Goal: Task Accomplishment & Management: Use online tool/utility

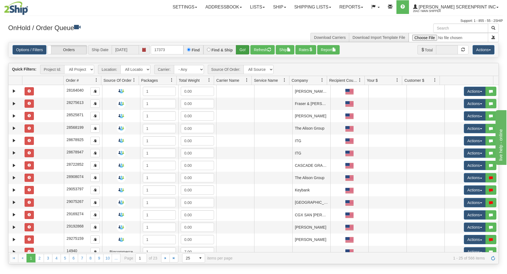
type input "17373"
click at [242, 47] on button "Go!" at bounding box center [242, 49] width 13 height 9
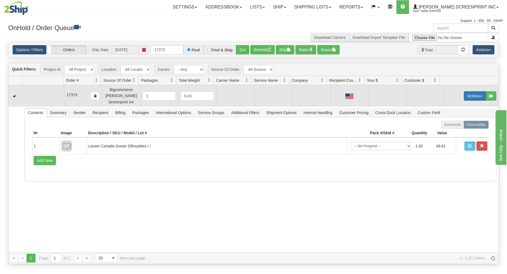
click at [464, 94] on button "Actions" at bounding box center [475, 95] width 22 height 9
click at [451, 107] on span "Open" at bounding box center [453, 106] width 13 height 4
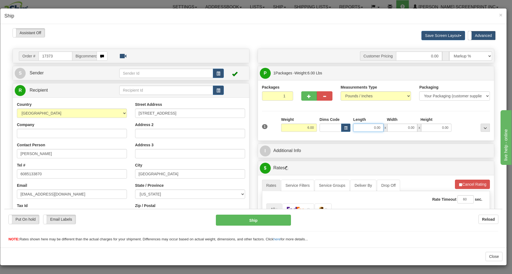
click at [364, 127] on input "0.00" at bounding box center [368, 127] width 30 height 8
type input "4.75"
type input "26.00"
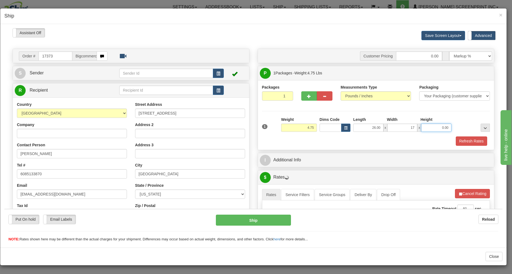
type input "17.00"
type input "4.00"
click at [360, 138] on div "Refresh Rates" at bounding box center [376, 140] width 231 height 9
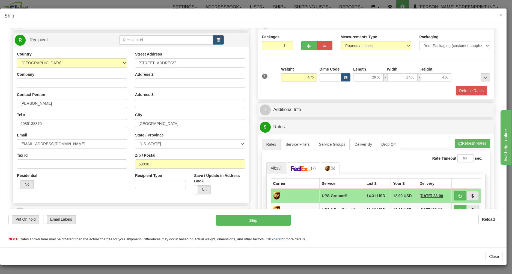
scroll to position [117, 0]
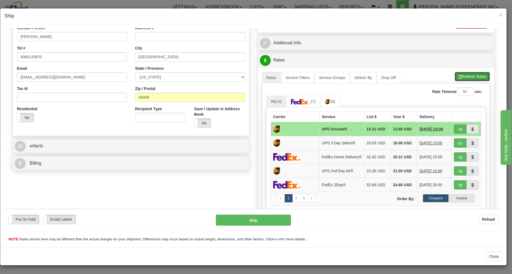
click at [469, 76] on button "Refresh Rates" at bounding box center [472, 76] width 35 height 9
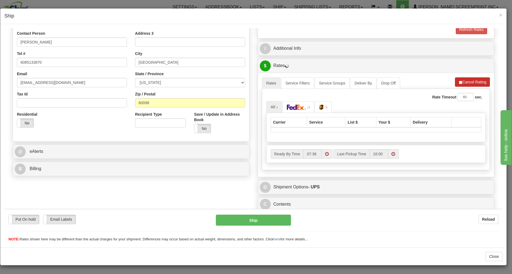
scroll to position [113, 0]
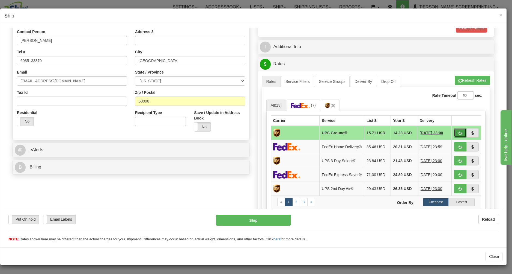
click at [454, 131] on button "button" at bounding box center [460, 132] width 13 height 9
type input "03"
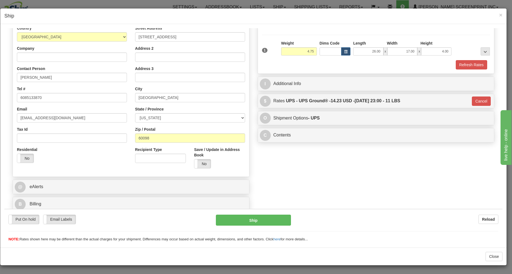
scroll to position [77, 0]
click at [273, 219] on button "Ship" at bounding box center [253, 219] width 75 height 11
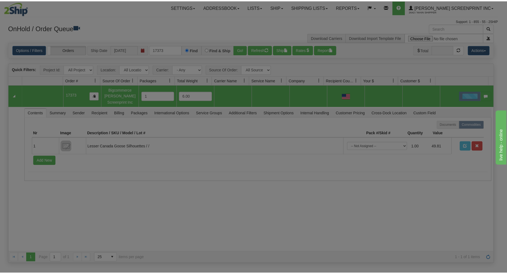
scroll to position [0, 0]
